Goal: Task Accomplishment & Management: Complete application form

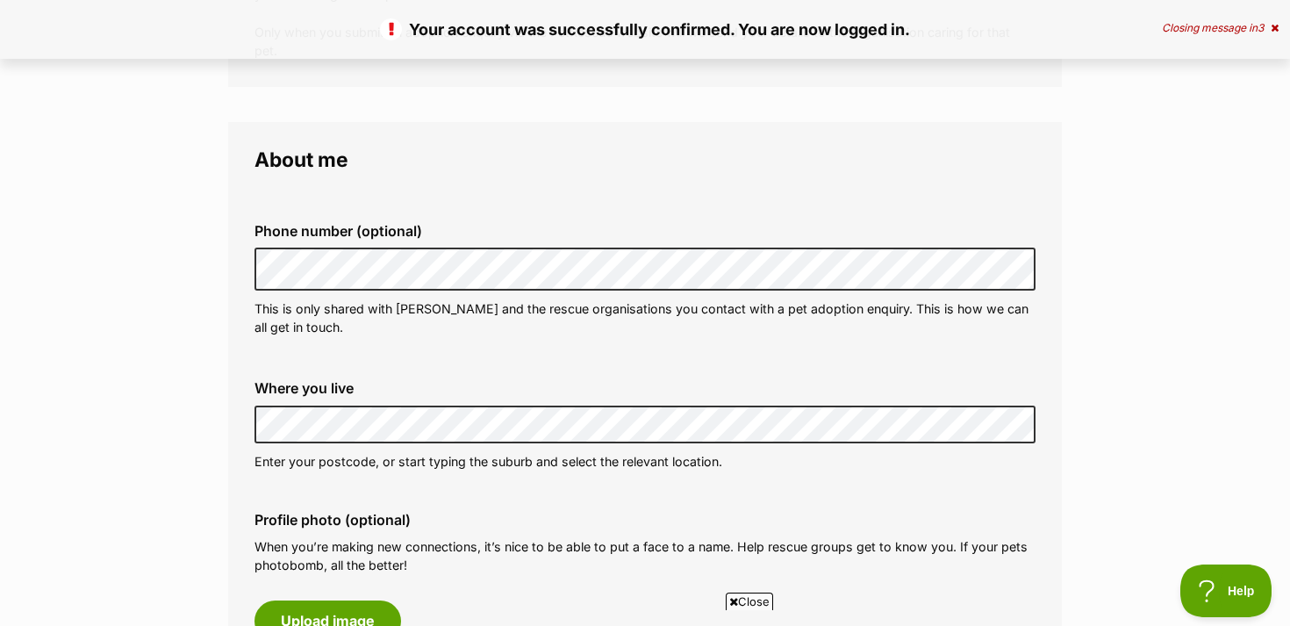
scroll to position [391, 0]
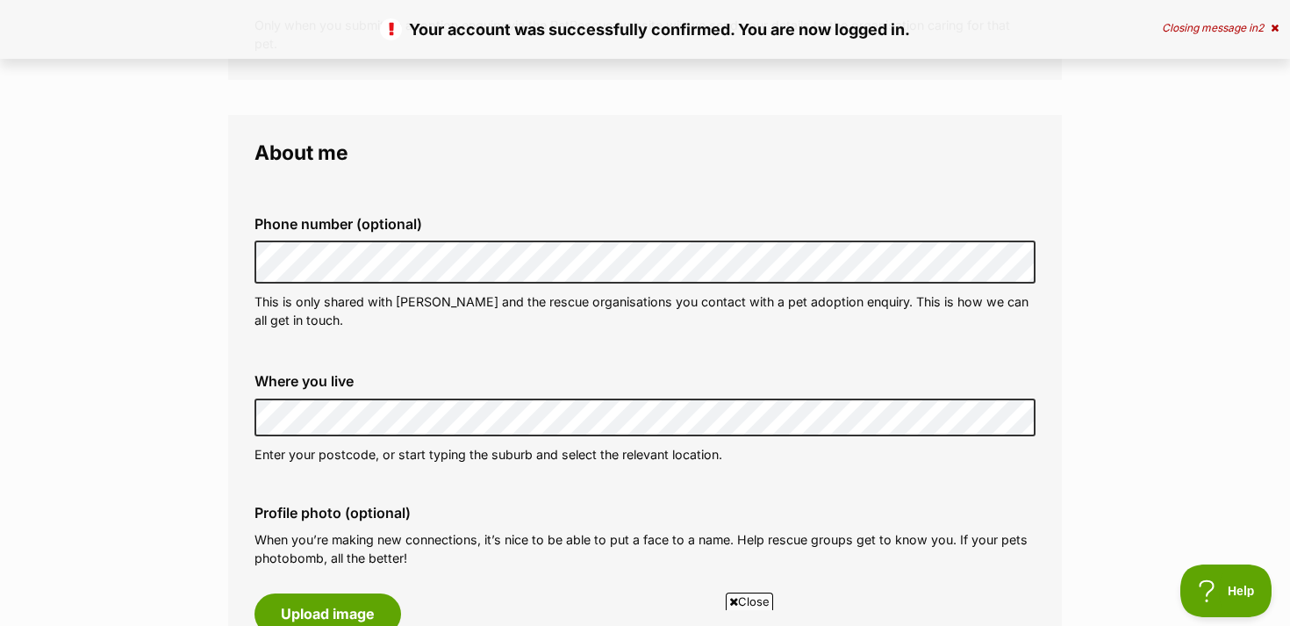
click at [383, 436] on div "Where you live Address line 1 (optional) Address line 2 (optional) Suburb (opti…" at bounding box center [644, 418] width 809 height 118
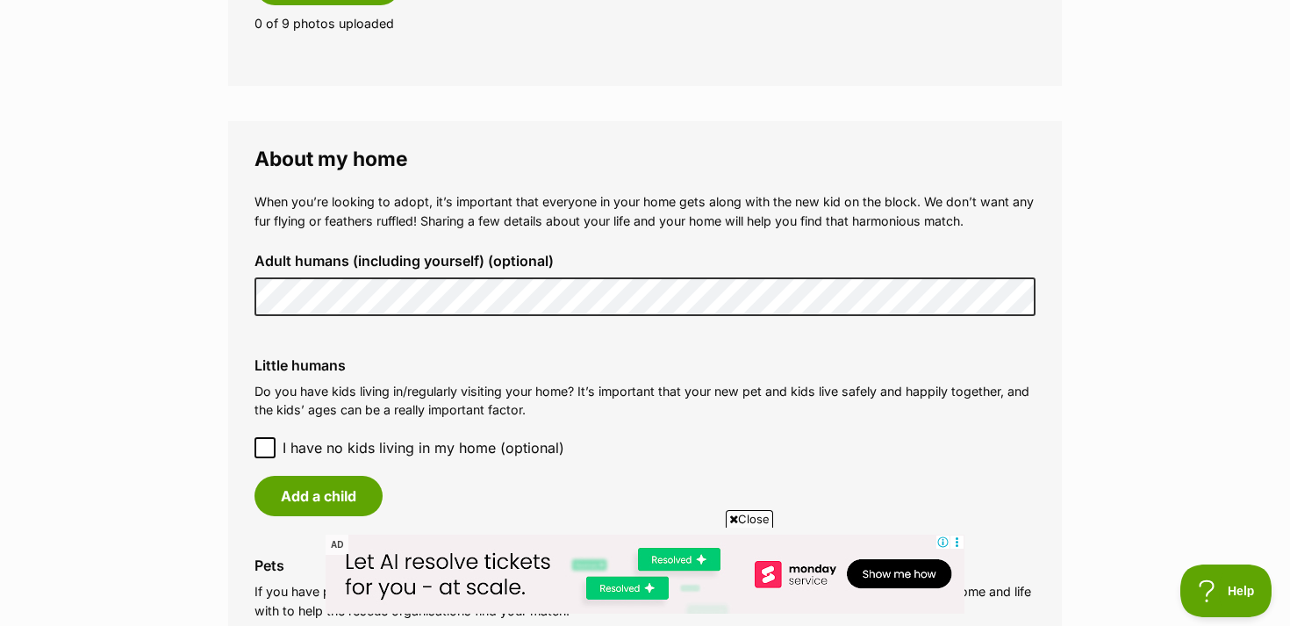
scroll to position [1176, 0]
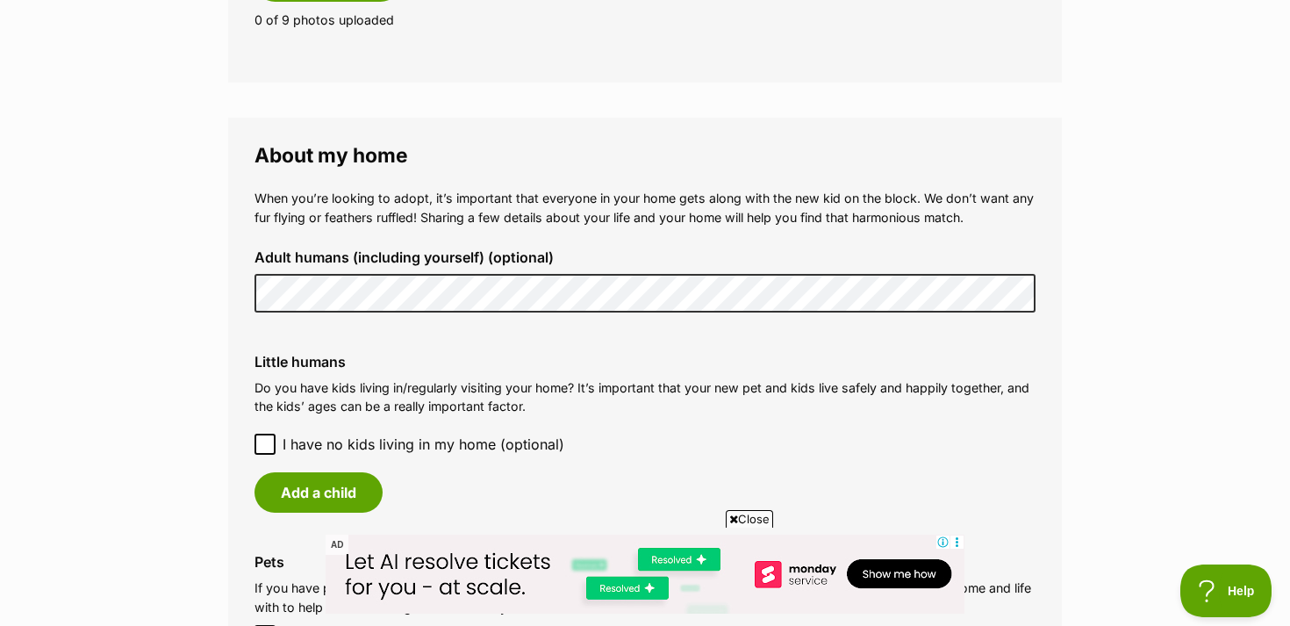
click at [204, 294] on main "My adopter profile Why do I need an adopter profile? Your adopter profile will …" at bounding box center [645, 213] width 1290 height 2528
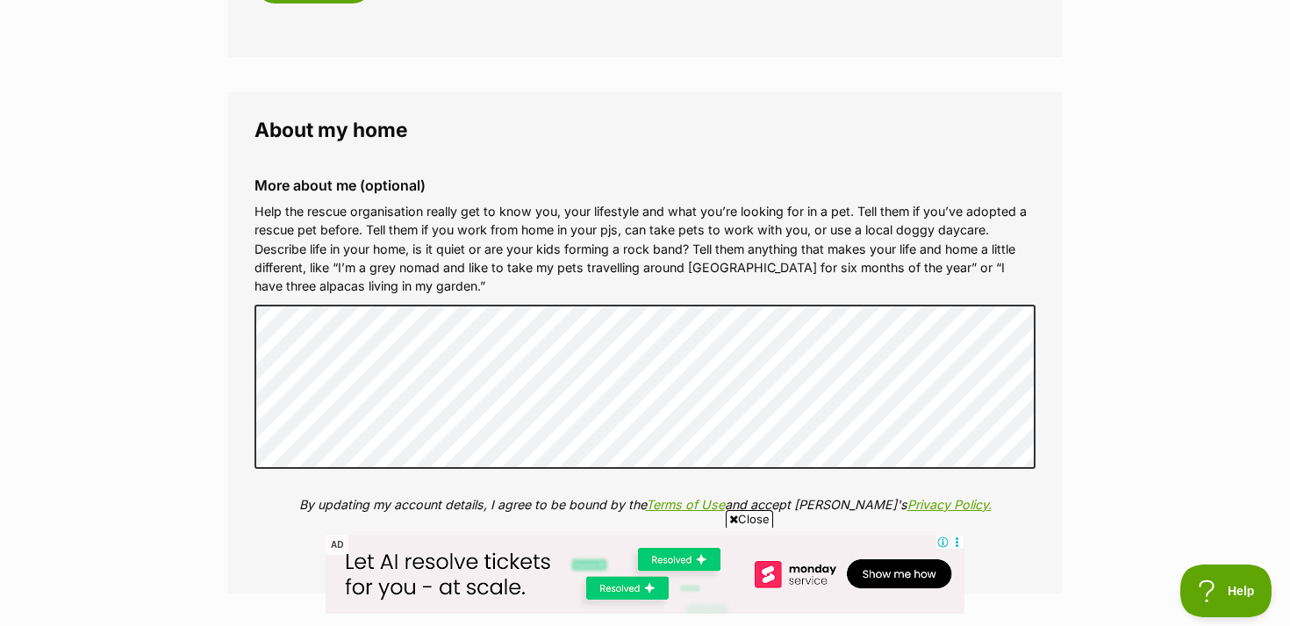
scroll to position [1891, 0]
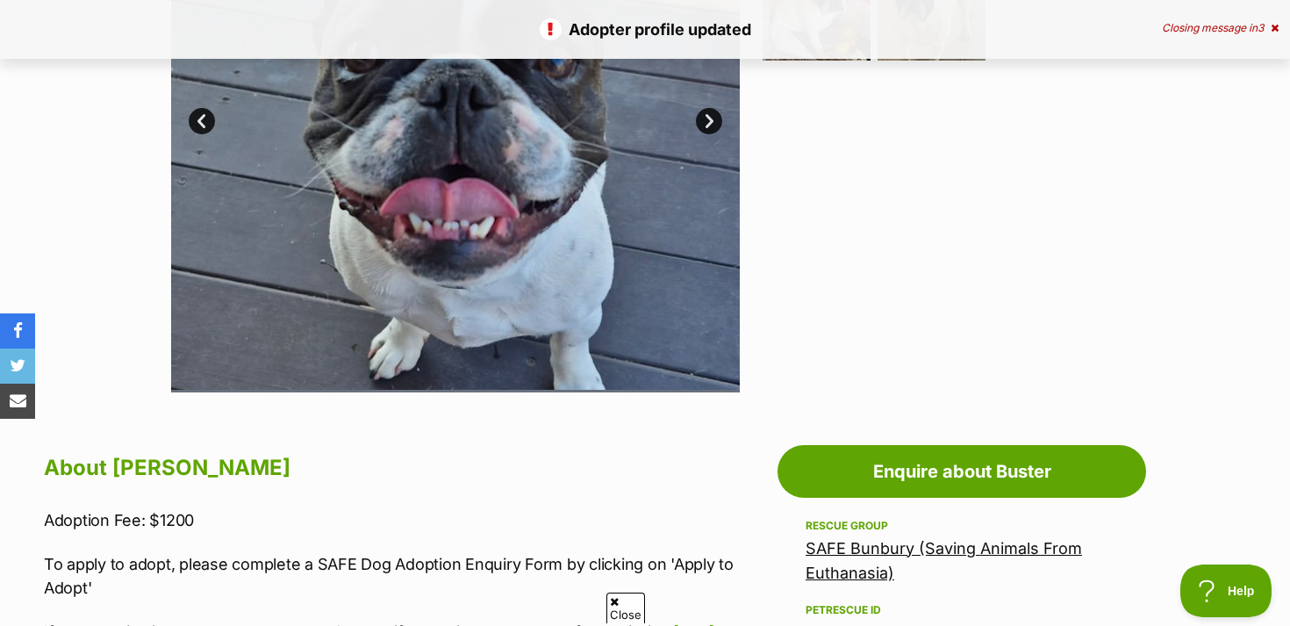
scroll to position [543, 0]
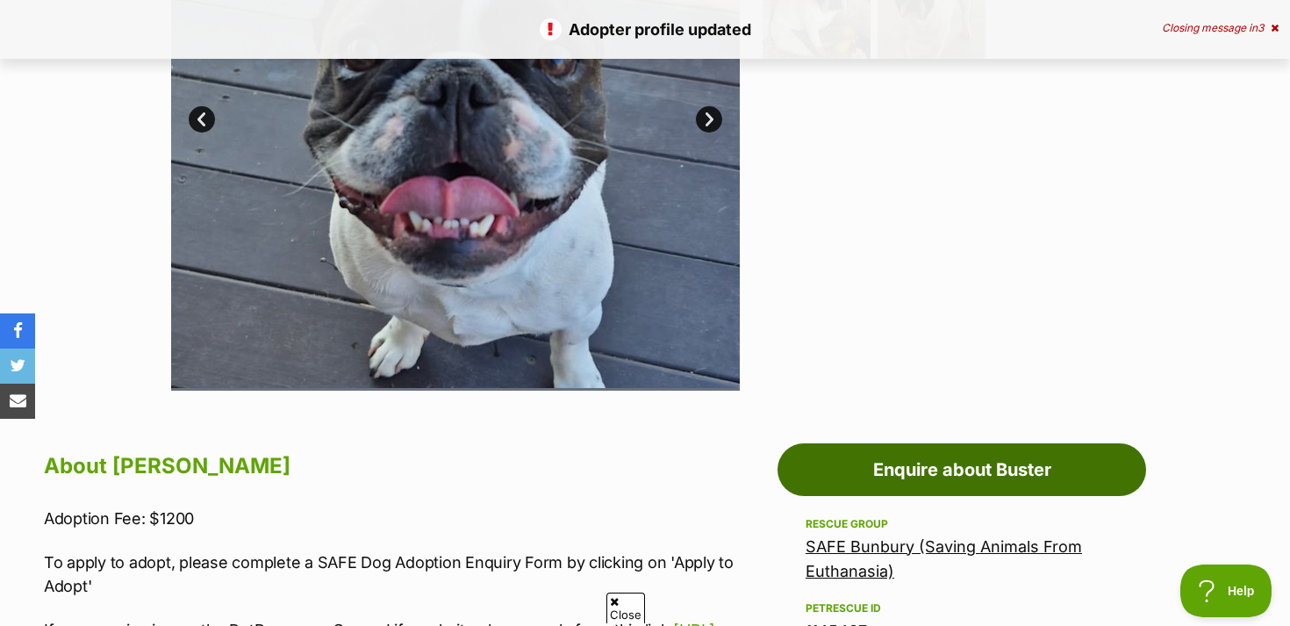
click at [904, 459] on link "Enquire about Buster" at bounding box center [961, 469] width 368 height 53
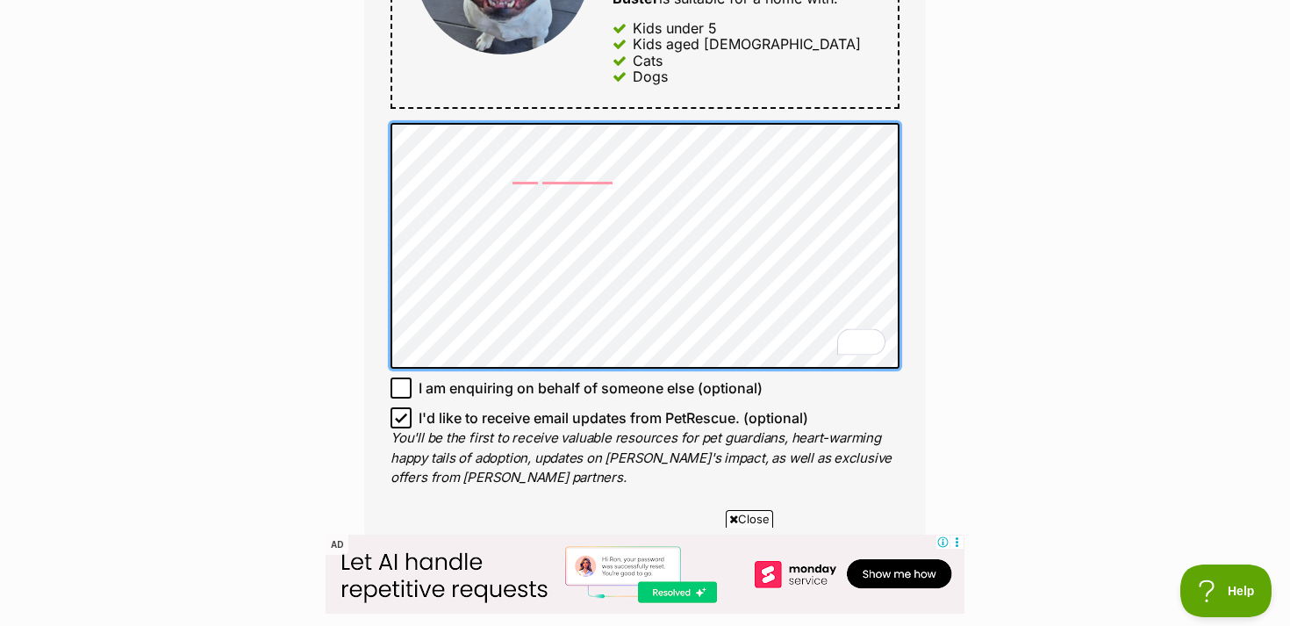
scroll to position [1101, 0]
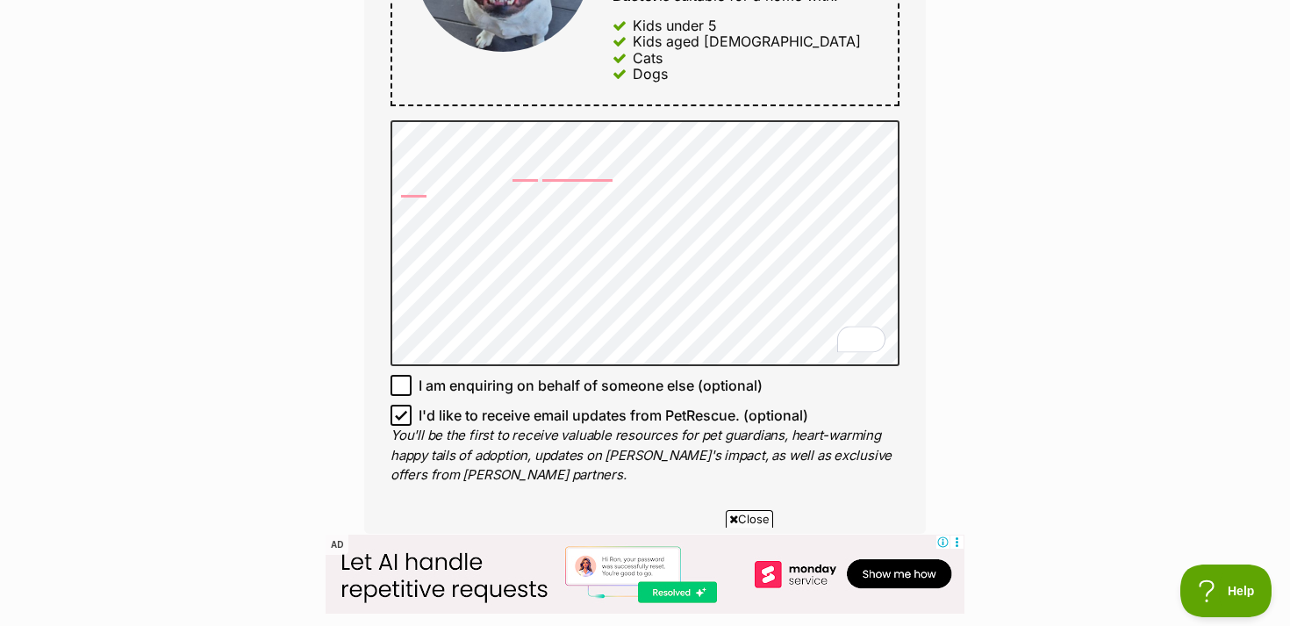
click at [399, 417] on icon at bounding box center [401, 415] width 11 height 8
click at [399, 417] on input "I'd like to receive email updates from PetRescue. (optional)" at bounding box center [400, 414] width 21 height 21
checkbox input "false"
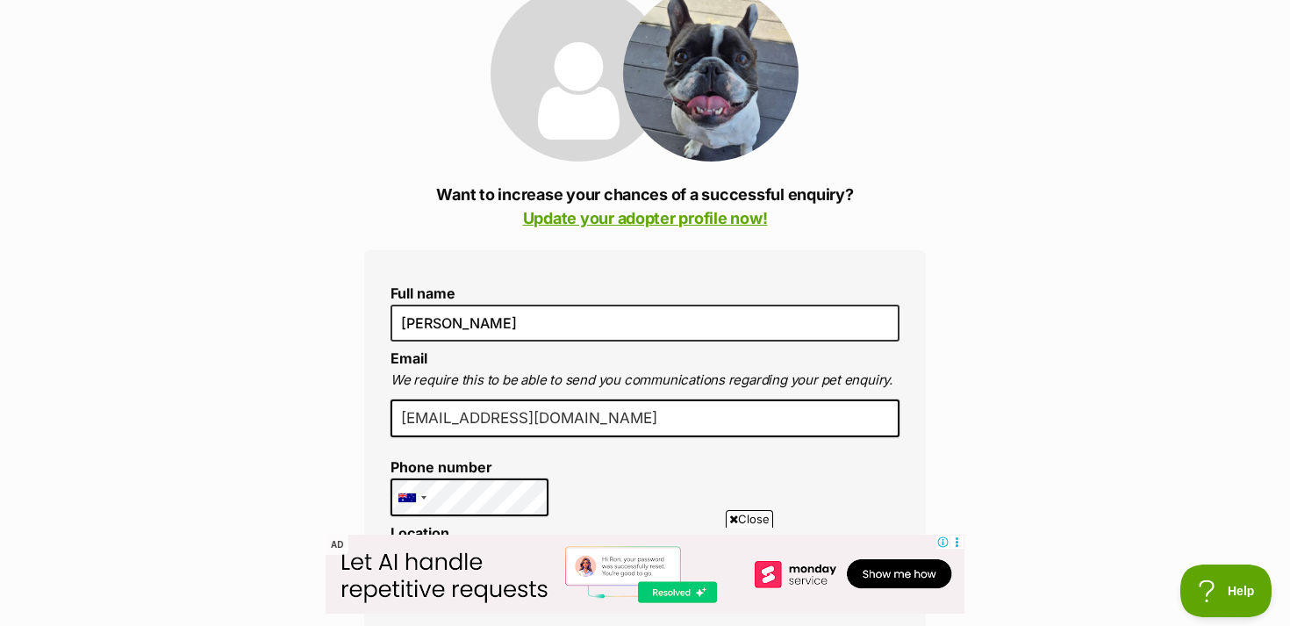
scroll to position [269, 0]
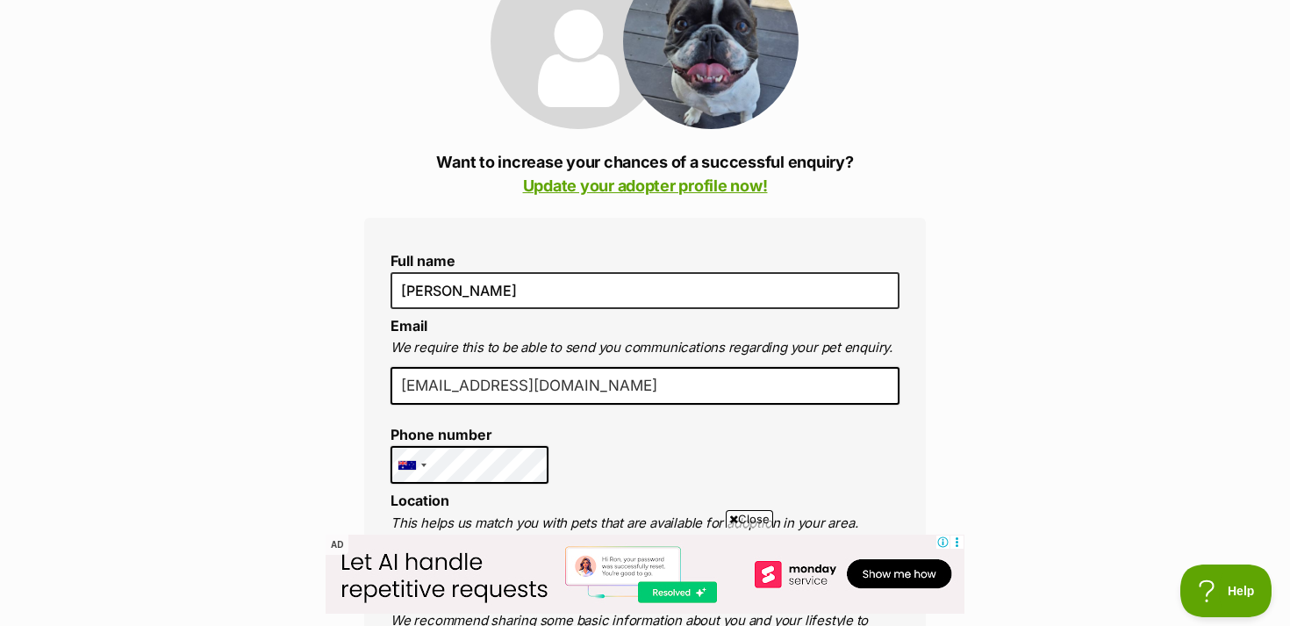
click at [752, 518] on span "Close" at bounding box center [749, 519] width 47 height 18
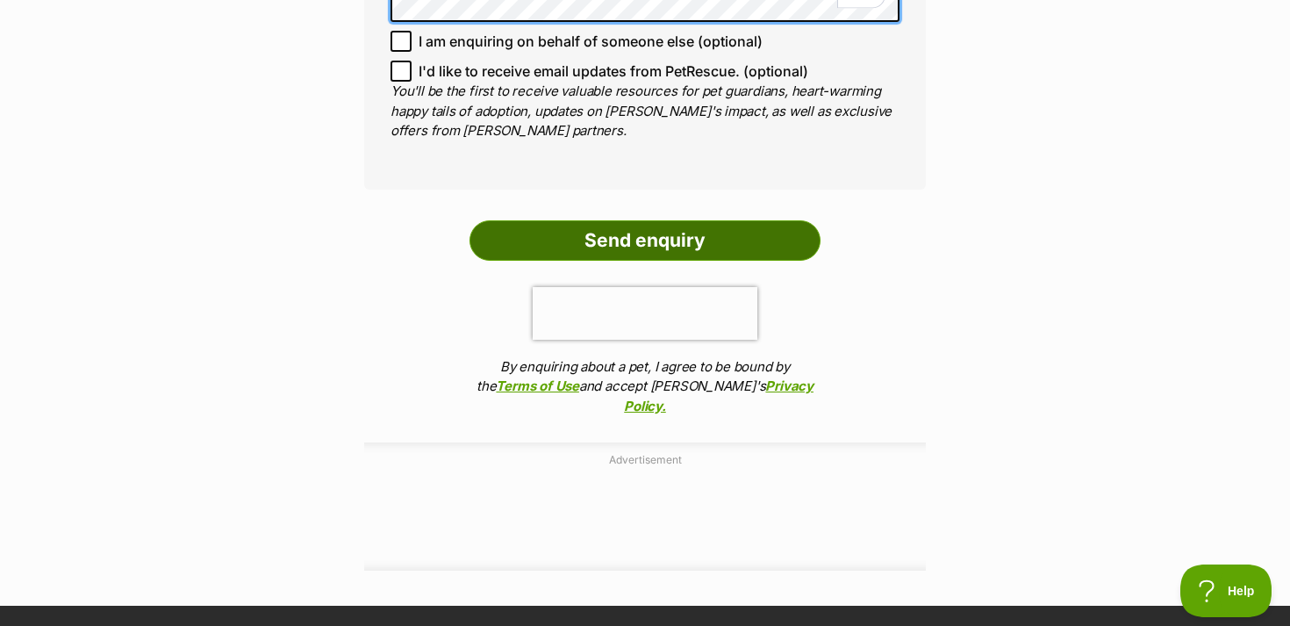
scroll to position [1448, 0]
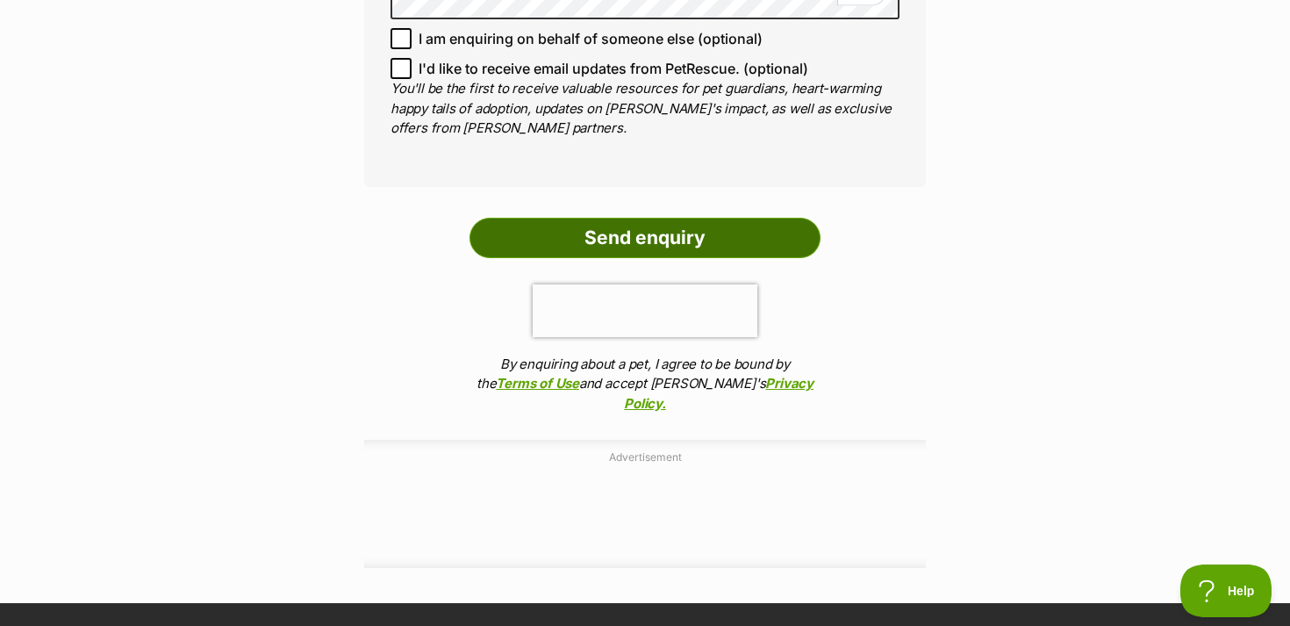
click at [643, 247] on input "Send enquiry" at bounding box center [644, 238] width 351 height 40
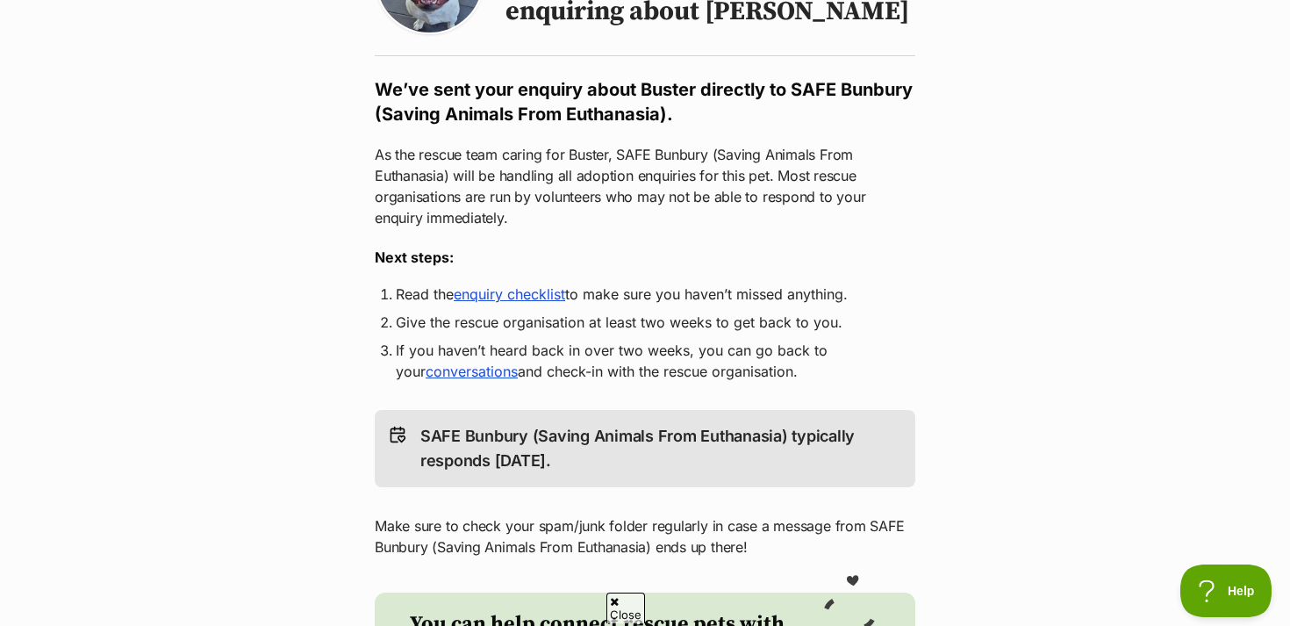
scroll to position [241, 0]
click at [506, 293] on link "enquiry checklist" at bounding box center [509, 295] width 111 height 18
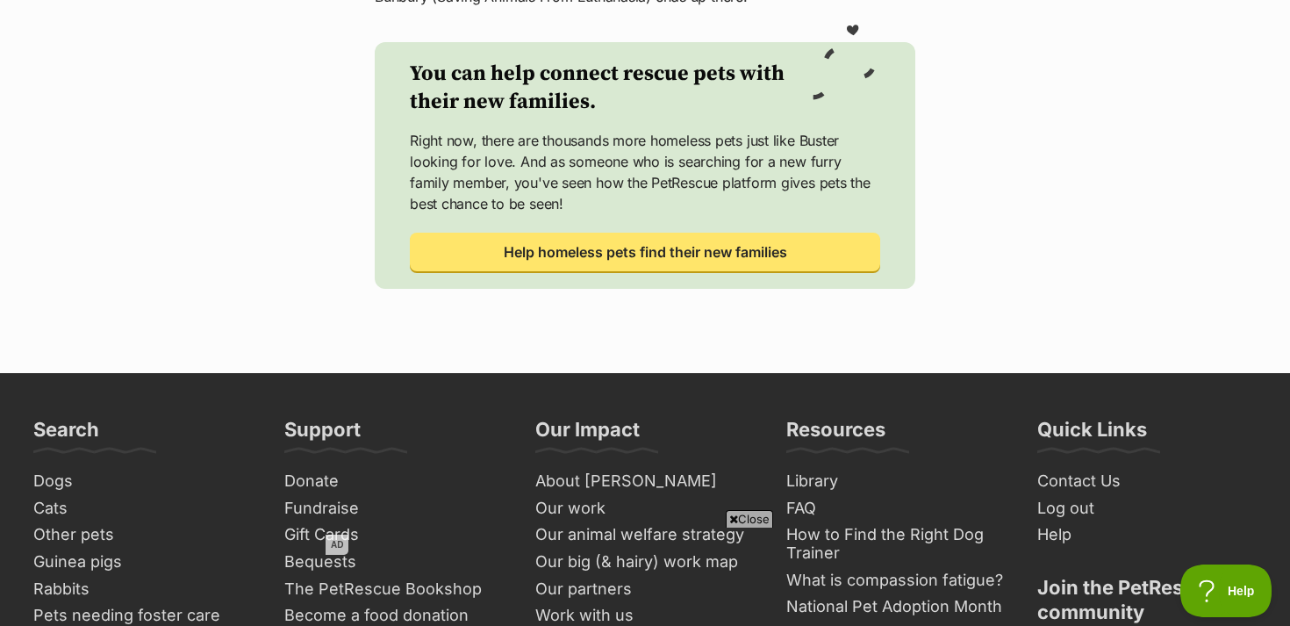
scroll to position [798, 0]
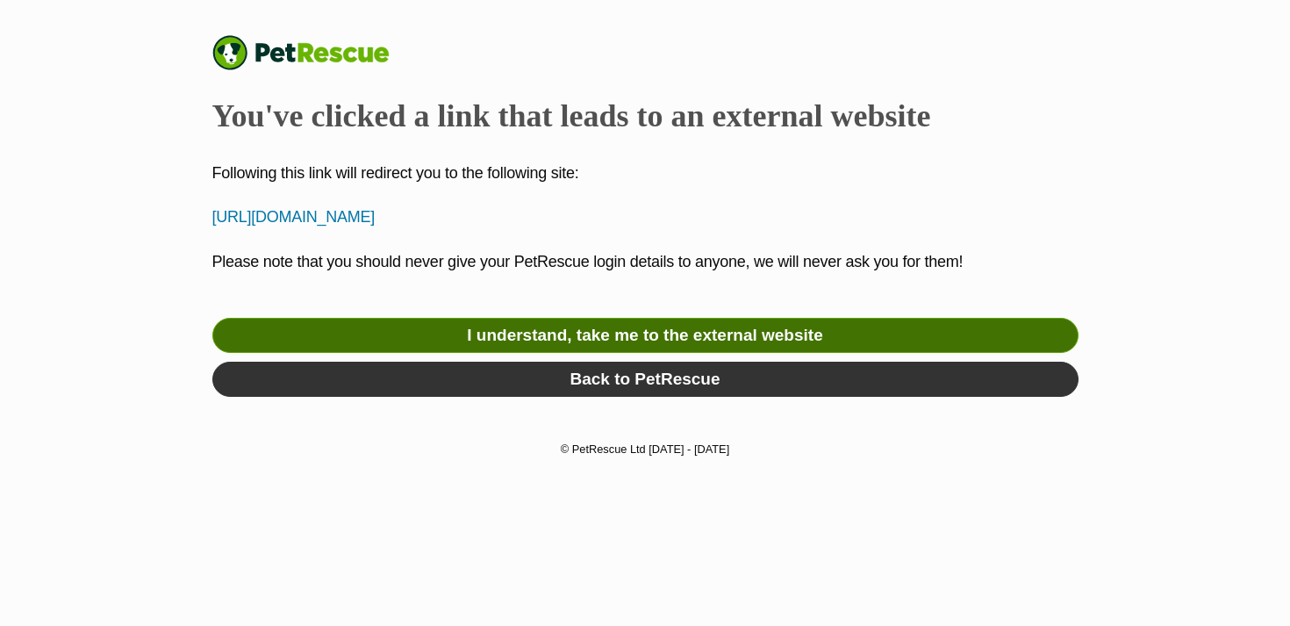
click at [638, 353] on link "I understand, take me to the external website" at bounding box center [645, 335] width 866 height 35
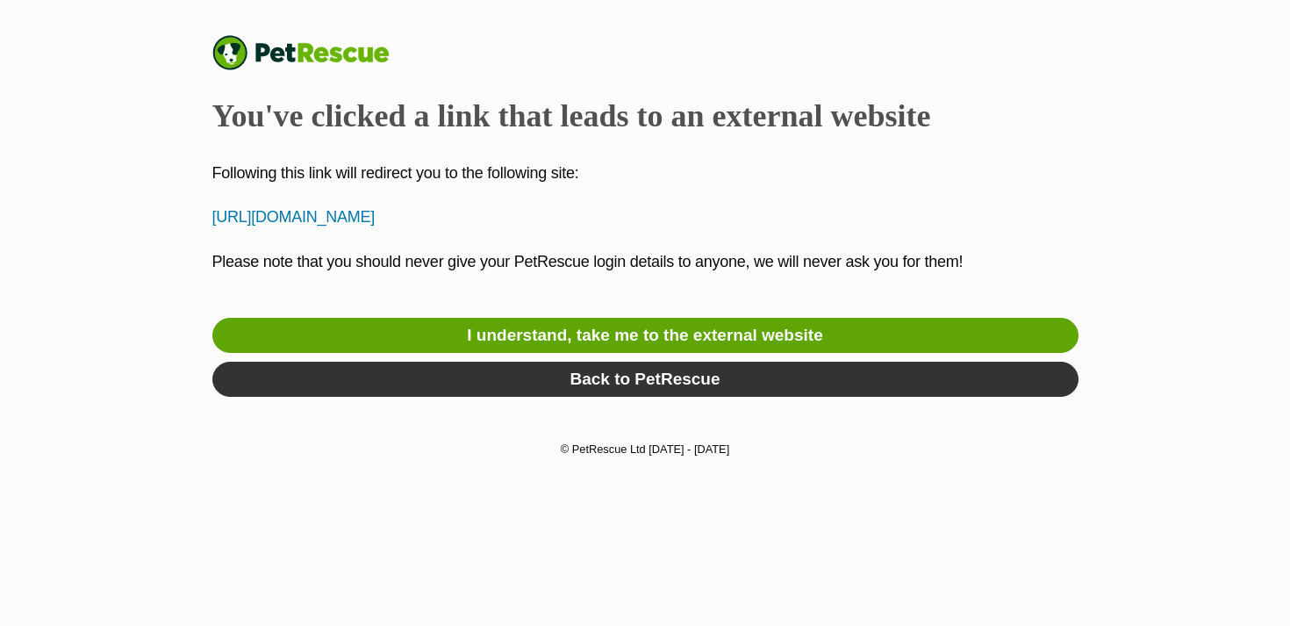
click at [593, 229] on p "https://aus01b.sheltermanager.com/service?account=sb1266&method=online_form_htm…" at bounding box center [645, 217] width 866 height 24
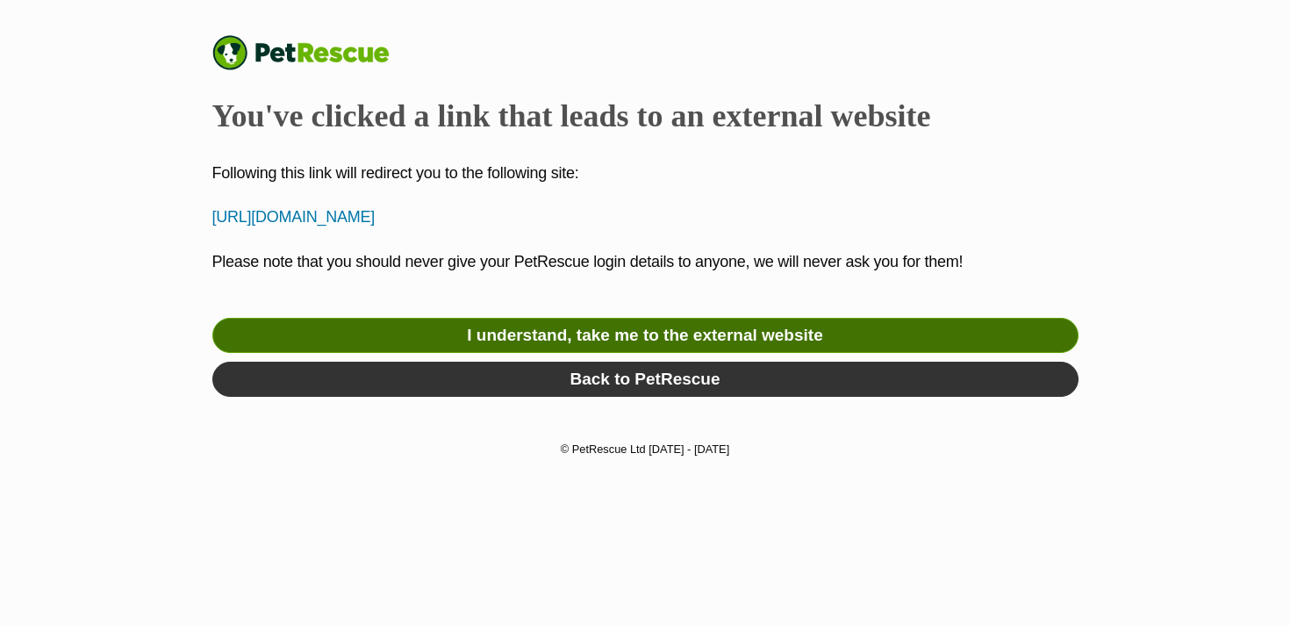
click at [509, 353] on link "I understand, take me to the external website" at bounding box center [645, 335] width 866 height 35
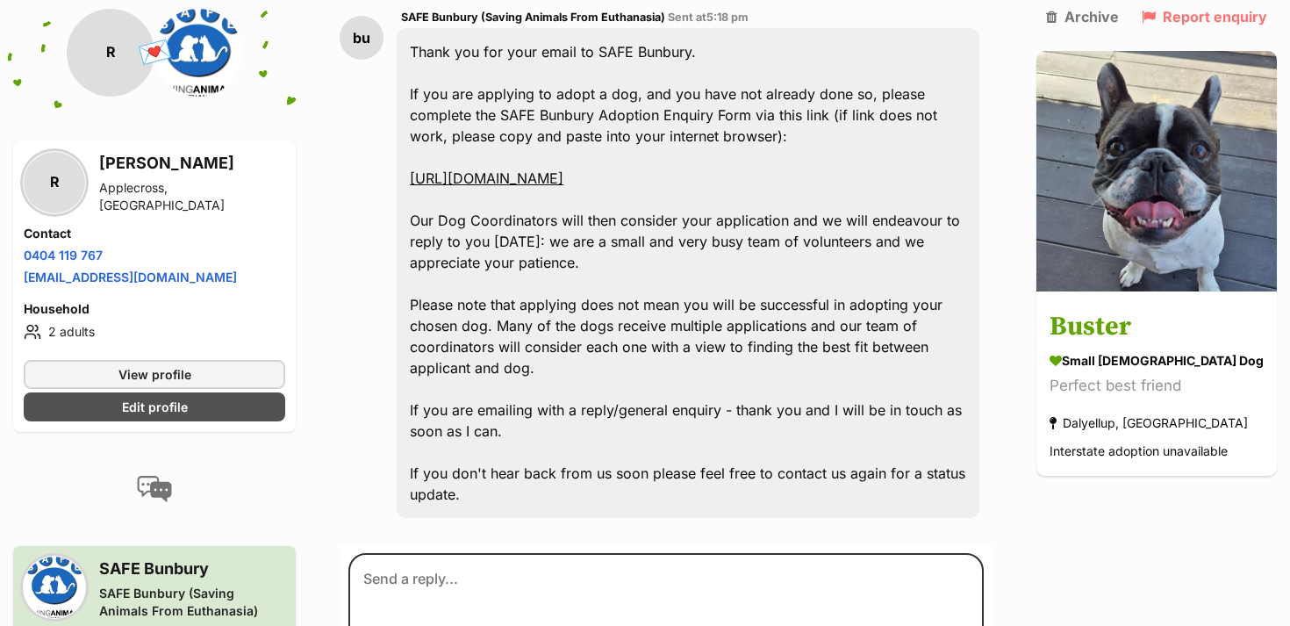
scroll to position [669, 0]
click at [563, 188] on link "[URL][DOMAIN_NAME]" at bounding box center [487, 179] width 154 height 18
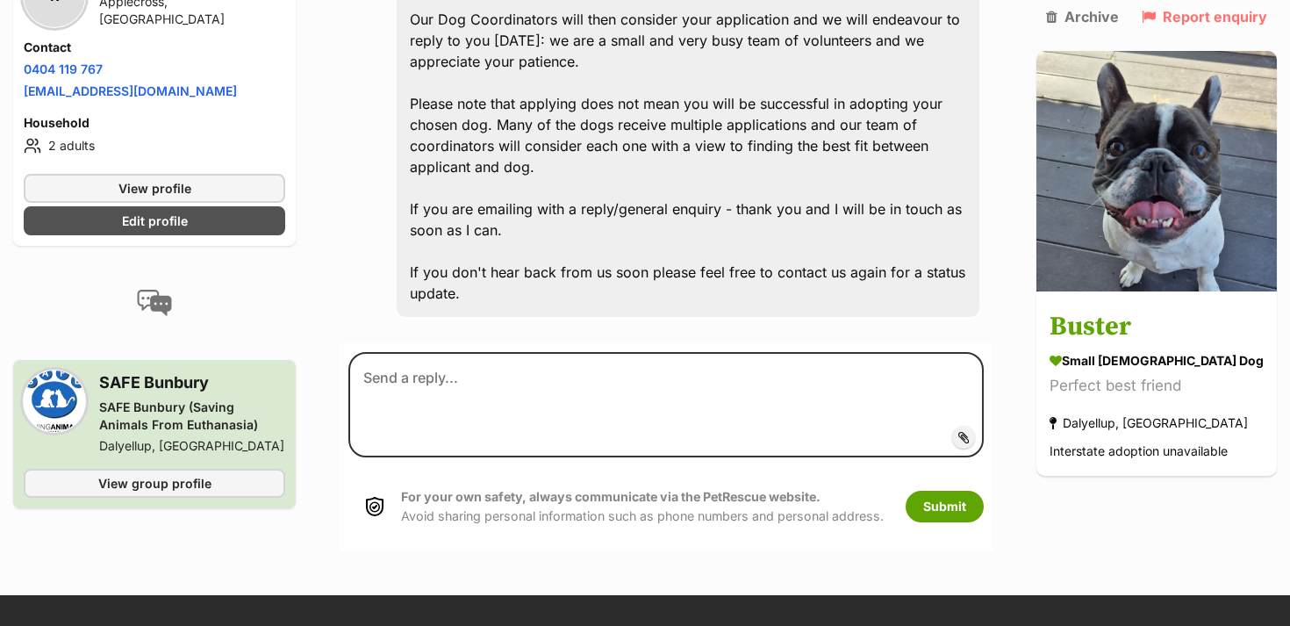
scroll to position [933, 0]
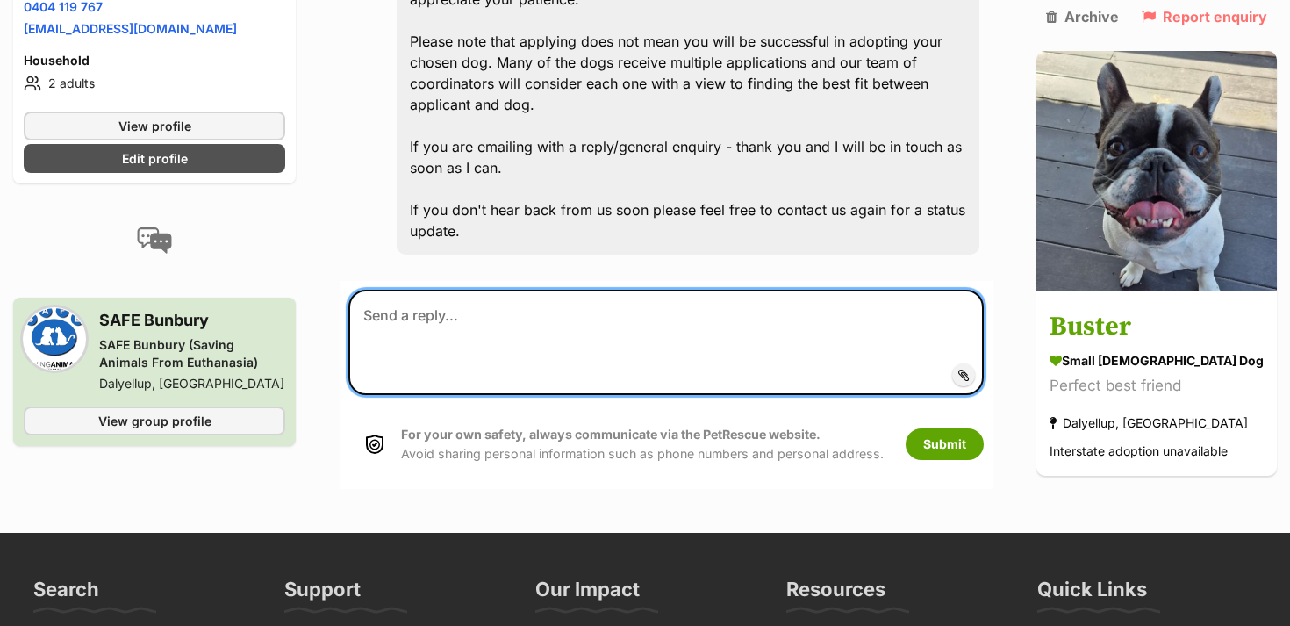
click at [418, 376] on textarea at bounding box center [665, 342] width 635 height 105
type textarea "Hi, that link returns an error for me. Thanks"
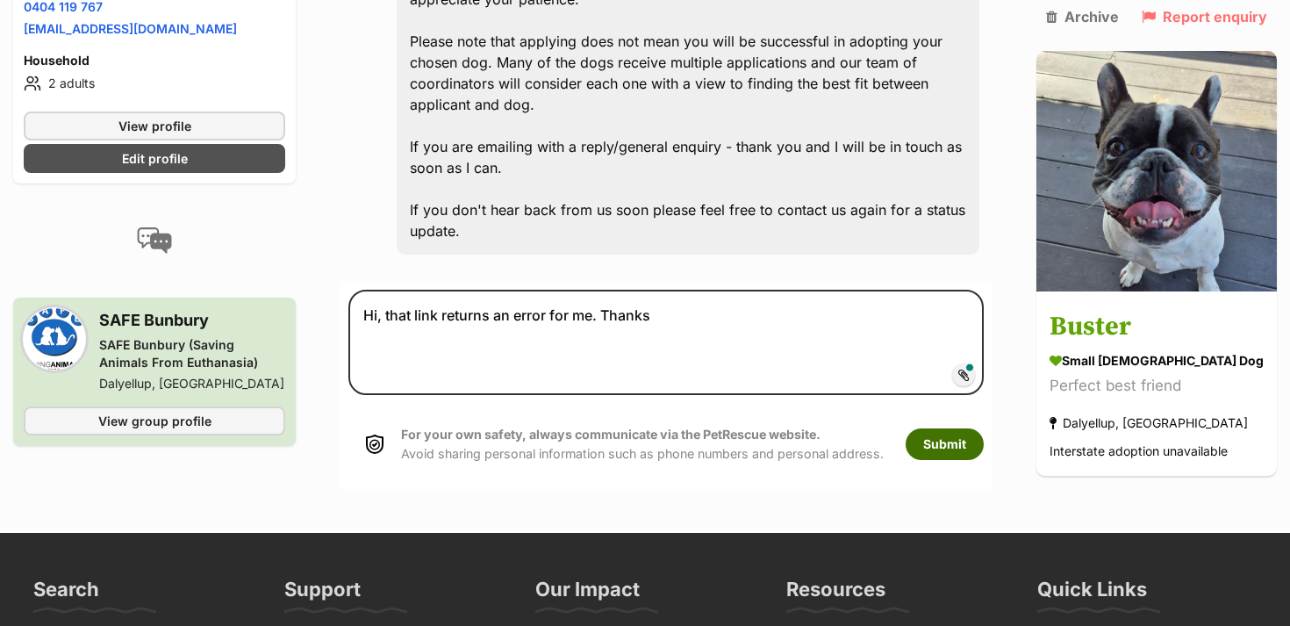
click at [963, 460] on button "Submit" at bounding box center [944, 444] width 78 height 32
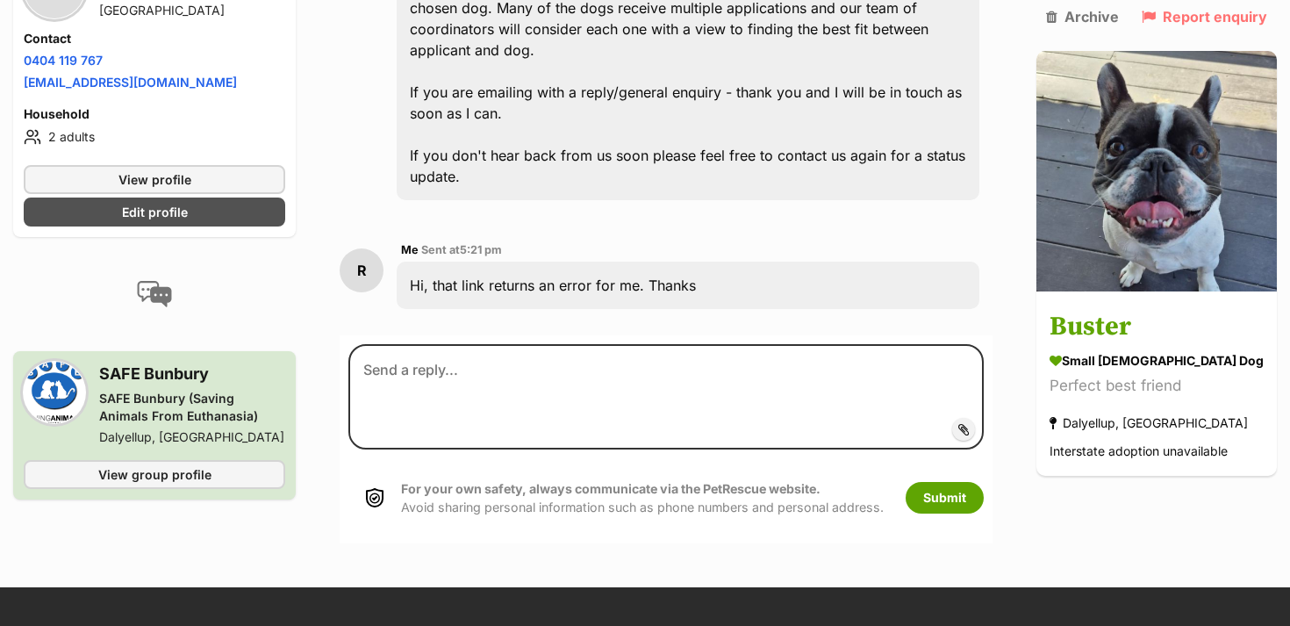
scroll to position [991, 0]
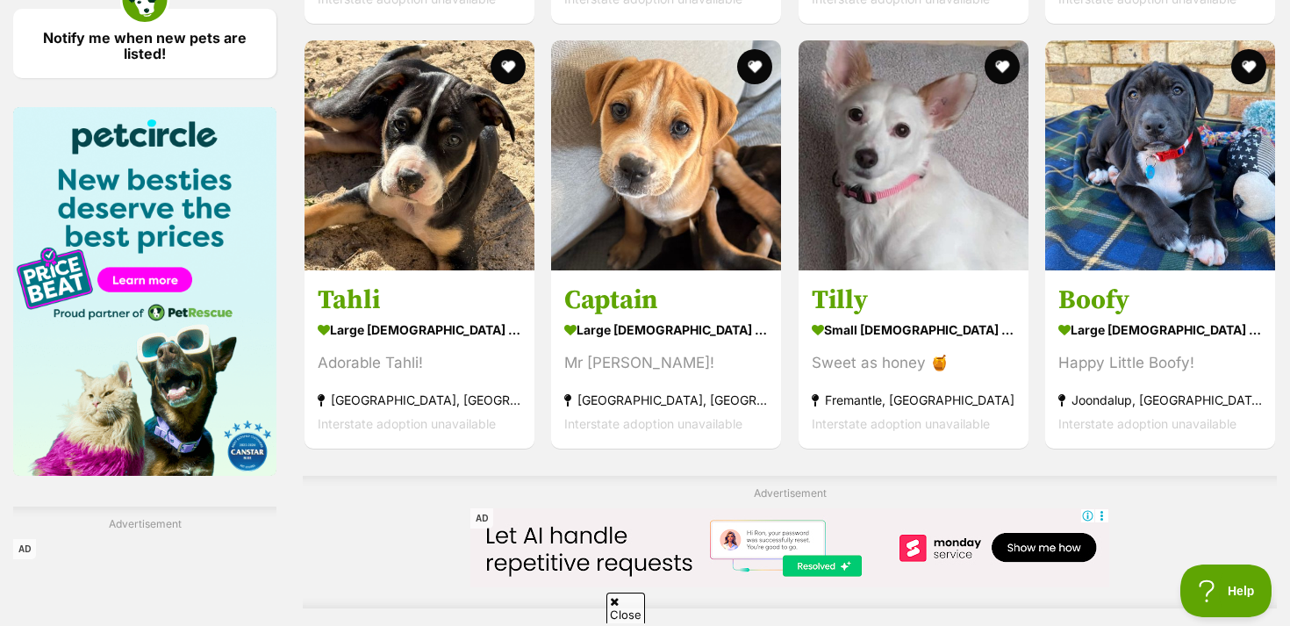
scroll to position [2588, 0]
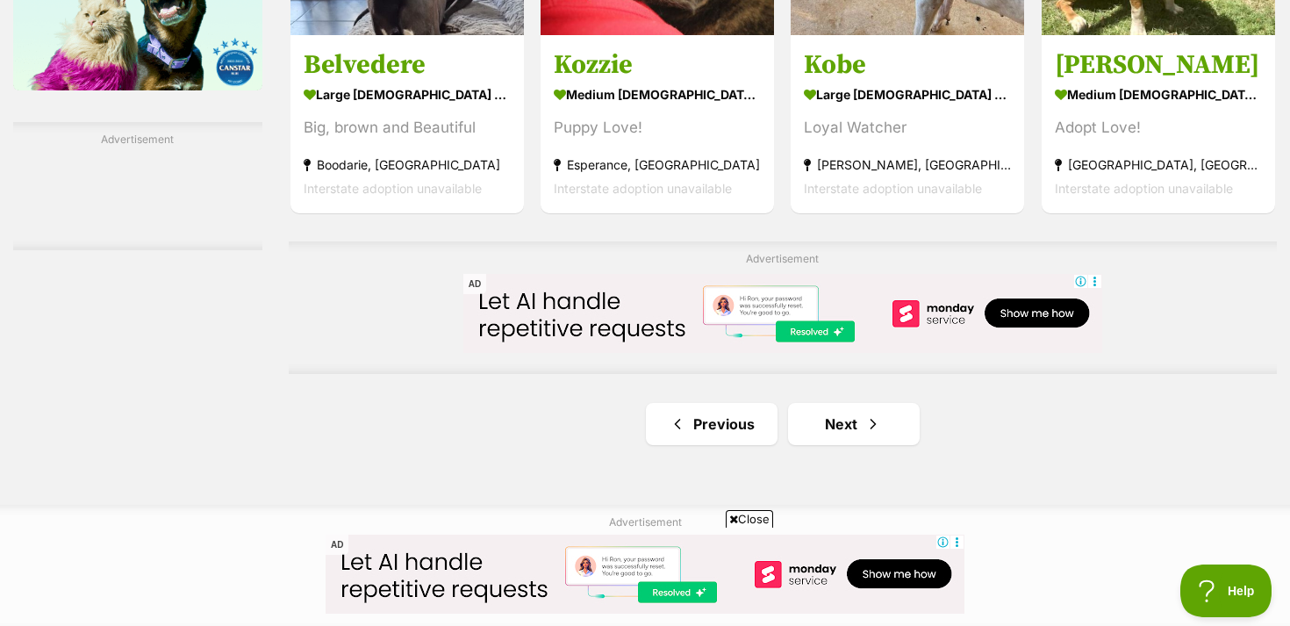
scroll to position [2960, 0]
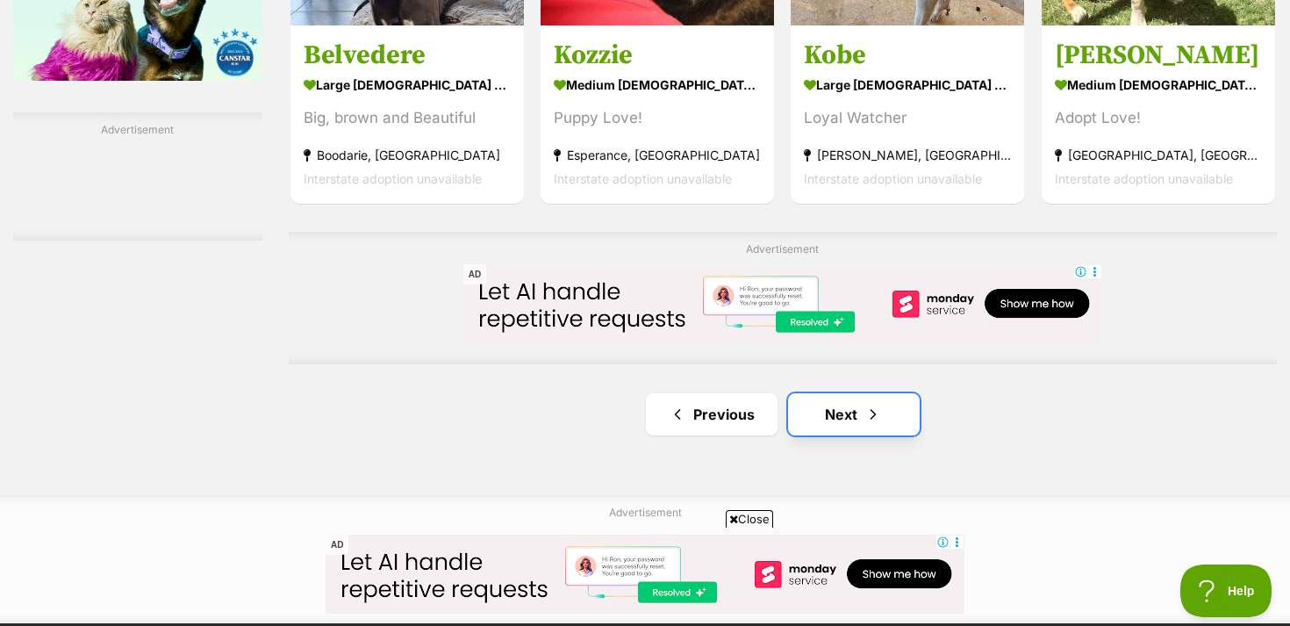
click at [894, 393] on link "Next" at bounding box center [854, 414] width 132 height 42
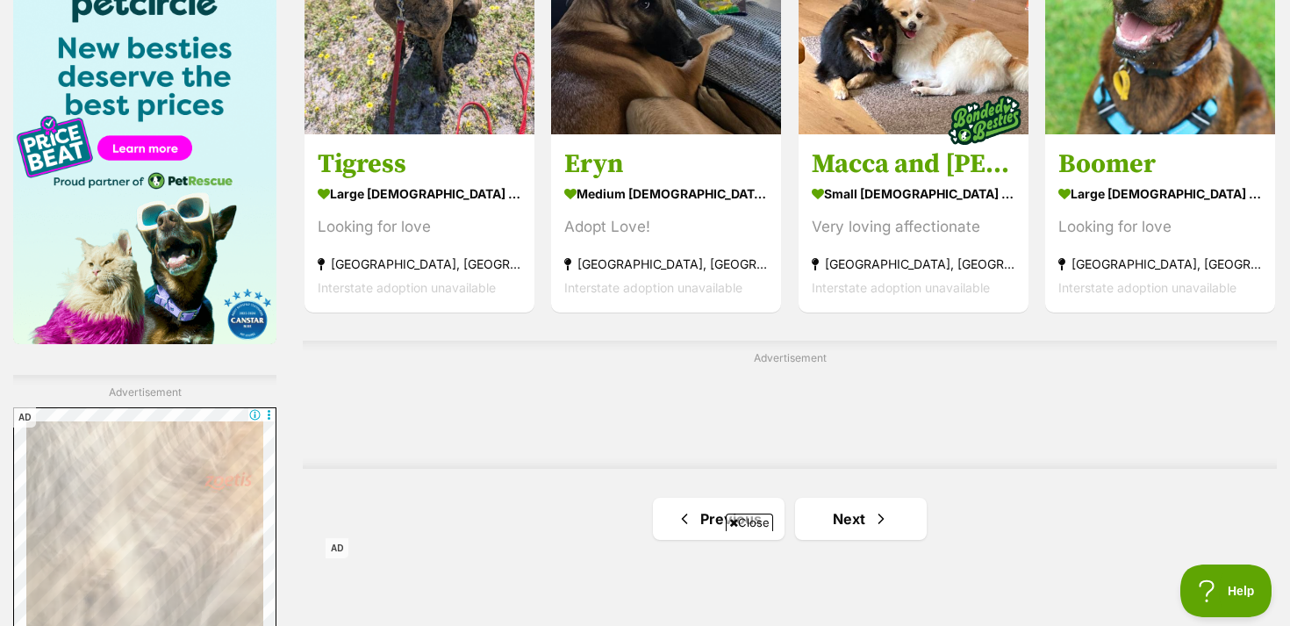
scroll to position [2894, 0]
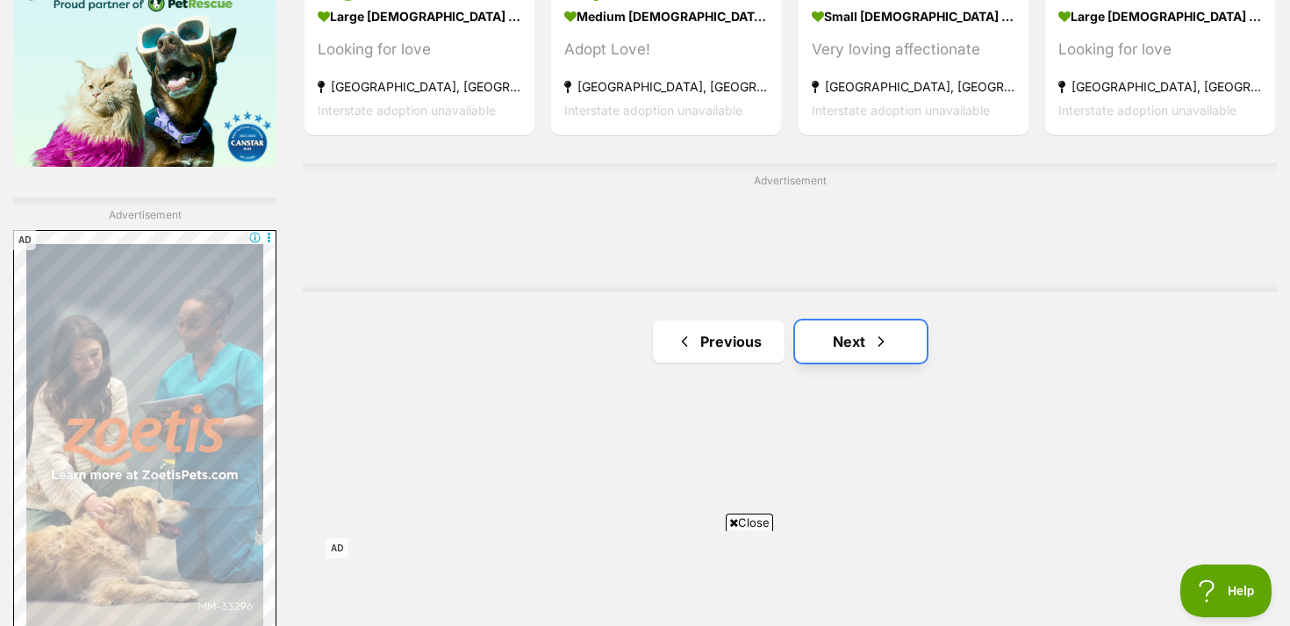
click at [862, 320] on link "Next" at bounding box center [861, 341] width 132 height 42
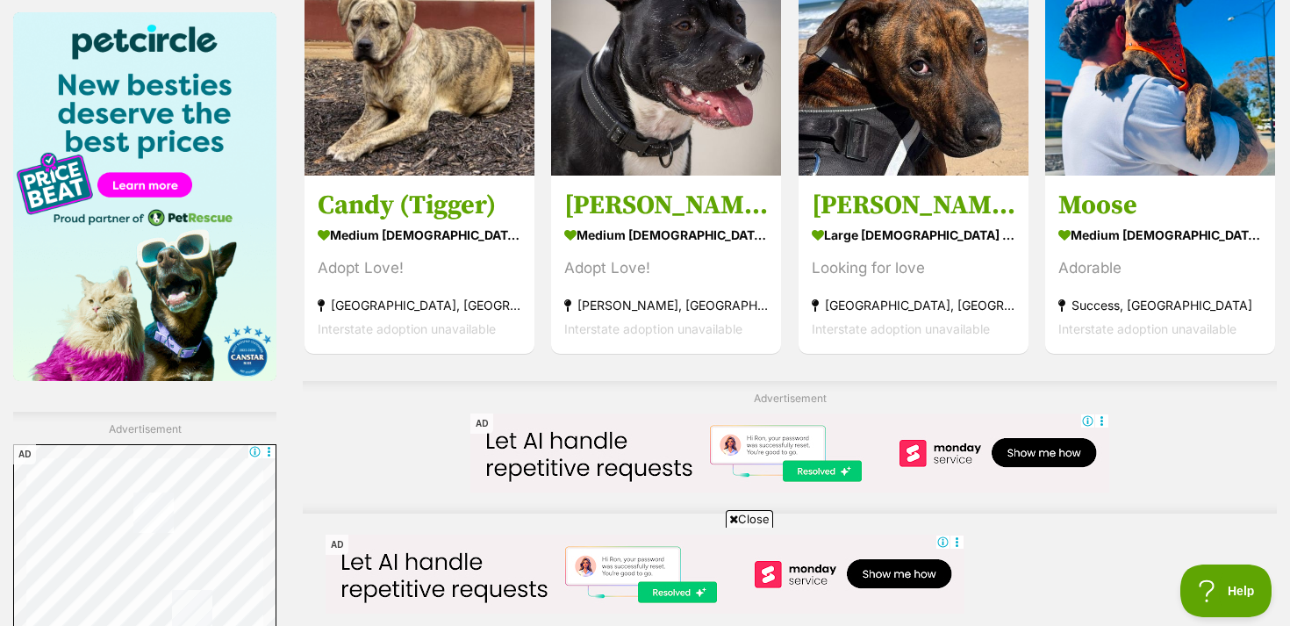
scroll to position [2693, 0]
